Goal: Entertainment & Leisure: Consume media (video, audio)

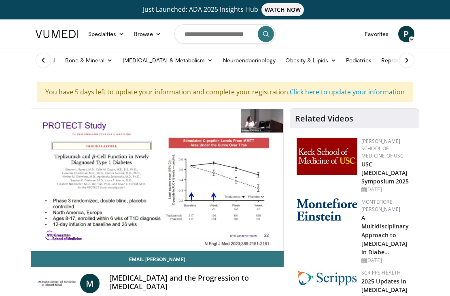
scroll to position [42, 0]
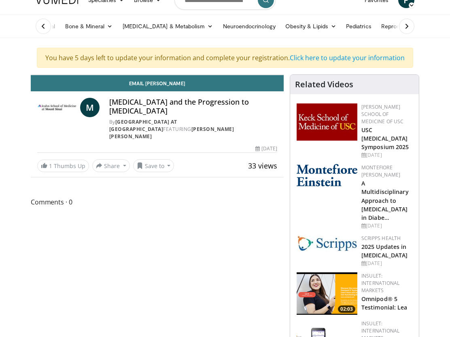
scroll to position [0, 0]
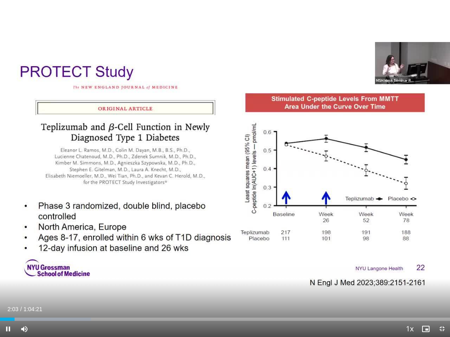
click at [175, 270] on div "10 seconds Tap to unmute" at bounding box center [225, 168] width 450 height 337
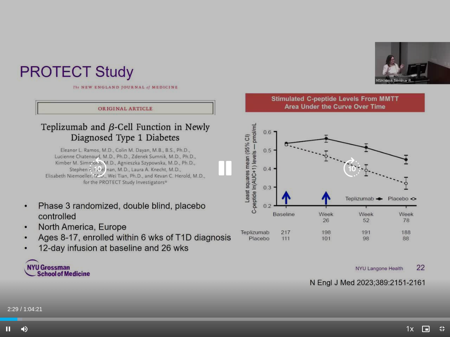
click at [229, 167] on icon "Video Player" at bounding box center [225, 168] width 23 height 23
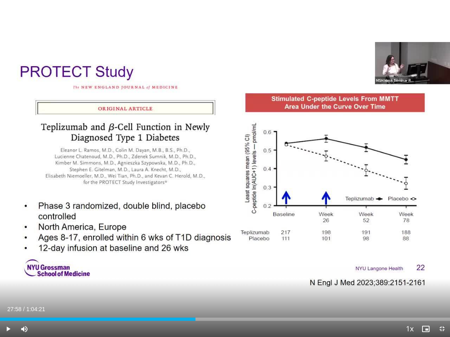
click at [372, 295] on div "Loaded : 3.33%" at bounding box center [225, 319] width 450 height 3
click at [394, 295] on div "Loaded : 82.88%" at bounding box center [225, 319] width 450 height 3
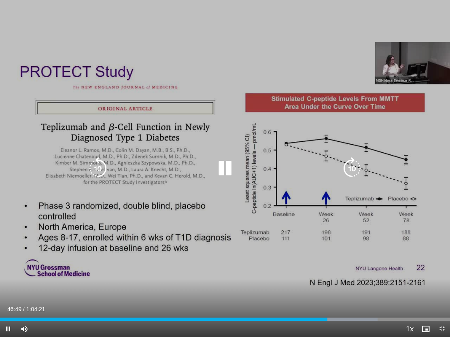
click at [320, 295] on div "Progress Bar" at bounding box center [341, 319] width 71 height 3
click at [322, 295] on div "Progress Bar" at bounding box center [343, 319] width 74 height 3
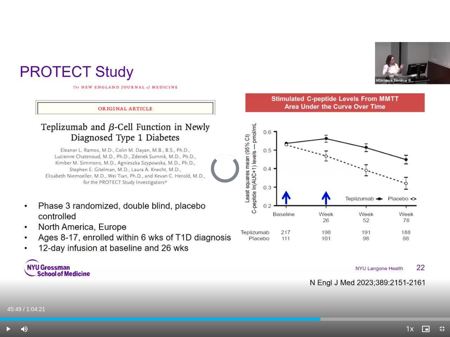
click at [318, 295] on div "Loaded : 70.64%" at bounding box center [225, 319] width 450 height 3
click at [318, 295] on div "Progress Bar" at bounding box center [160, 319] width 320 height 3
click at [341, 295] on div "Loaded : 70.70%" at bounding box center [225, 319] width 450 height 3
click at [337, 295] on div "Progress Bar" at bounding box center [170, 319] width 341 height 3
click at [328, 295] on div "Loaded : 75.11%" at bounding box center [225, 318] width 450 height 8
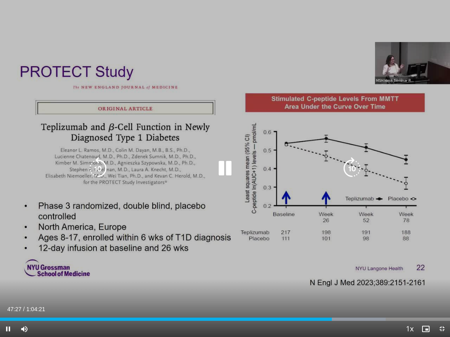
click at [350, 166] on icon "Video Player" at bounding box center [352, 168] width 23 height 23
click at [357, 168] on icon "Video Player" at bounding box center [352, 168] width 23 height 23
click at [359, 168] on icon "Video Player" at bounding box center [352, 168] width 23 height 23
click at [355, 167] on icon "Video Player" at bounding box center [352, 168] width 23 height 23
click at [355, 168] on icon "Video Player" at bounding box center [352, 168] width 23 height 23
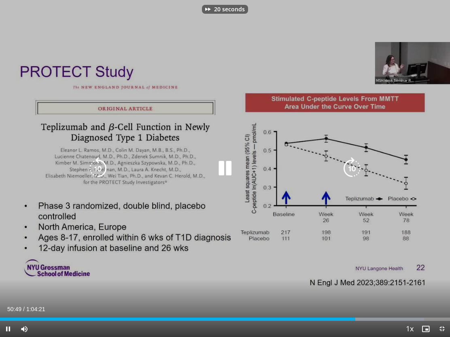
click at [354, 162] on icon "Video Player" at bounding box center [352, 168] width 23 height 23
click at [355, 164] on icon "Video Player" at bounding box center [352, 168] width 23 height 23
click at [356, 167] on icon "Video Player" at bounding box center [352, 168] width 23 height 23
click at [352, 167] on icon "Video Player" at bounding box center [352, 168] width 23 height 23
click at [355, 164] on icon "Video Player" at bounding box center [352, 168] width 23 height 23
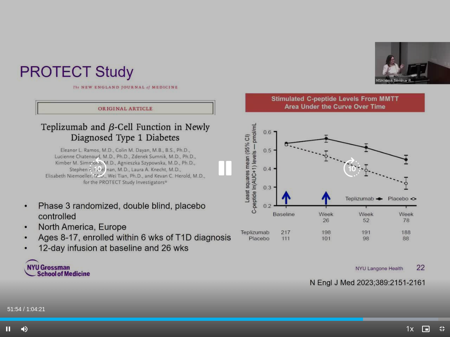
click at [224, 167] on icon "Video Player" at bounding box center [225, 168] width 23 height 23
click at [229, 169] on icon "Video Player" at bounding box center [225, 168] width 23 height 23
click at [96, 170] on icon "Video Player" at bounding box center [98, 168] width 23 height 23
click at [229, 170] on icon "Video Player" at bounding box center [225, 168] width 23 height 23
click at [227, 168] on icon "Video Player" at bounding box center [225, 168] width 23 height 23
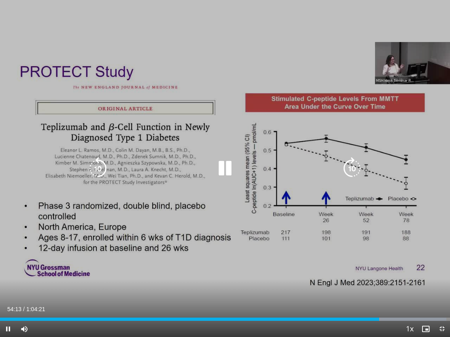
click at [225, 169] on icon "Video Player" at bounding box center [225, 168] width 23 height 23
click at [165, 170] on div "Video Player" at bounding box center [225, 169] width 270 height 16
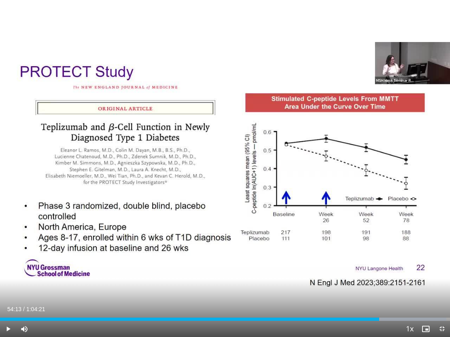
click at [106, 171] on div "10 seconds Tap to unmute" at bounding box center [225, 168] width 450 height 337
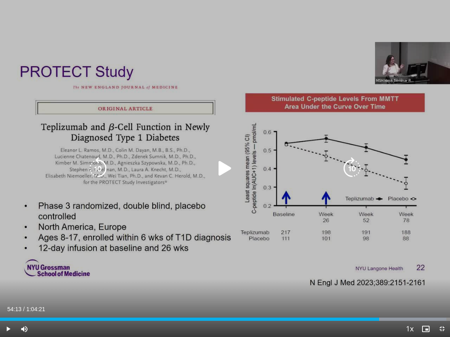
click at [101, 167] on icon "Video Player" at bounding box center [98, 168] width 23 height 23
